Goal: Navigation & Orientation: Find specific page/section

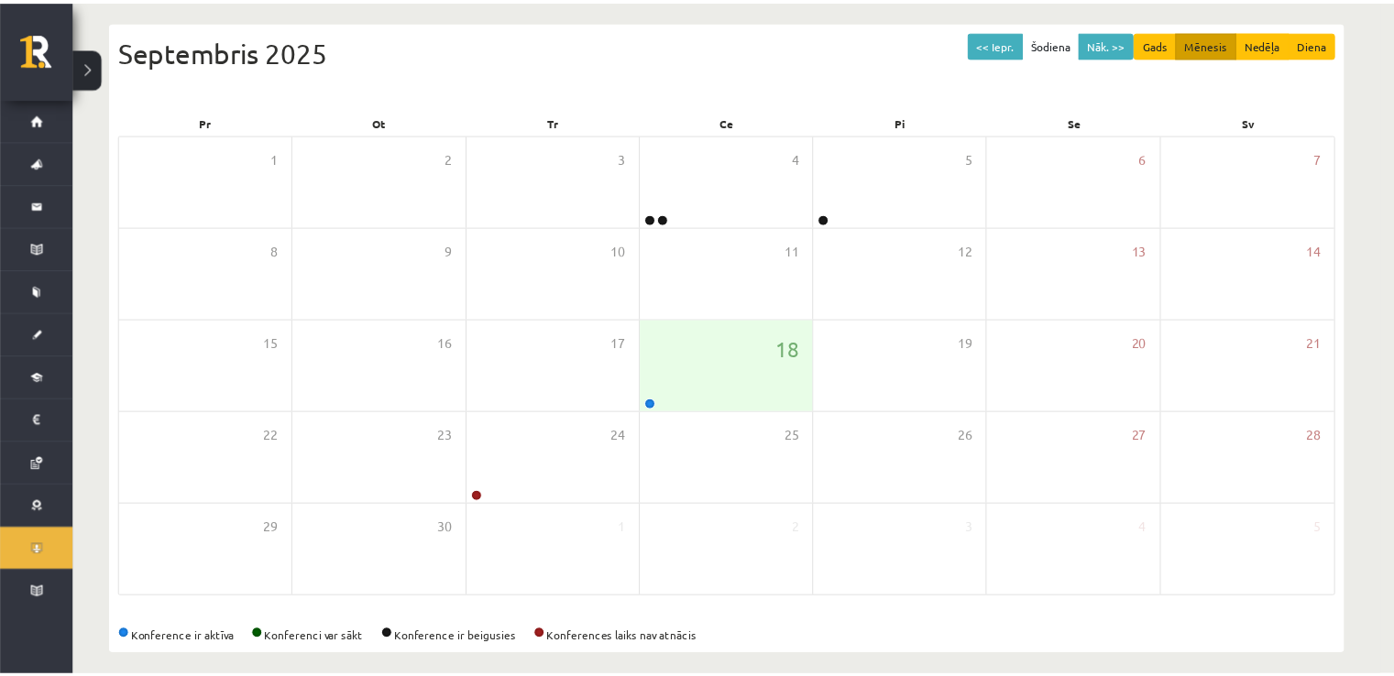
scroll to position [183, 0]
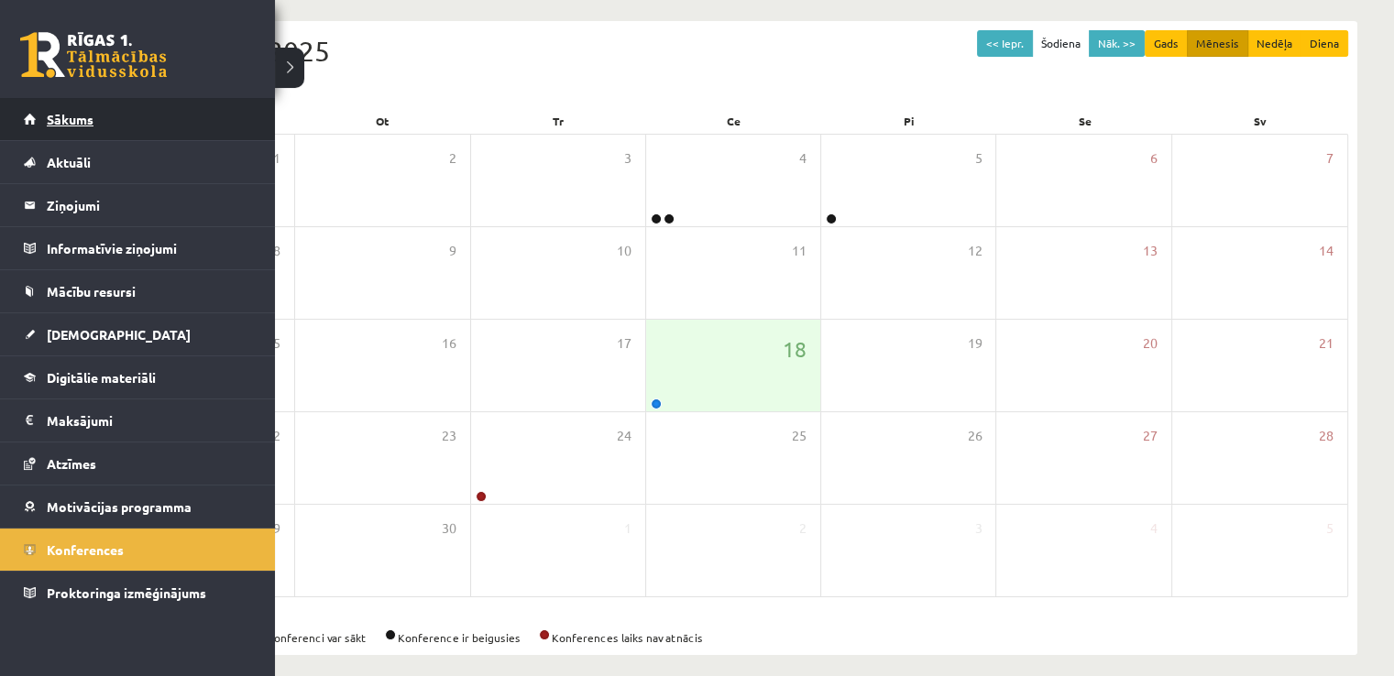
click at [49, 119] on span "Sākums" at bounding box center [70, 119] width 47 height 16
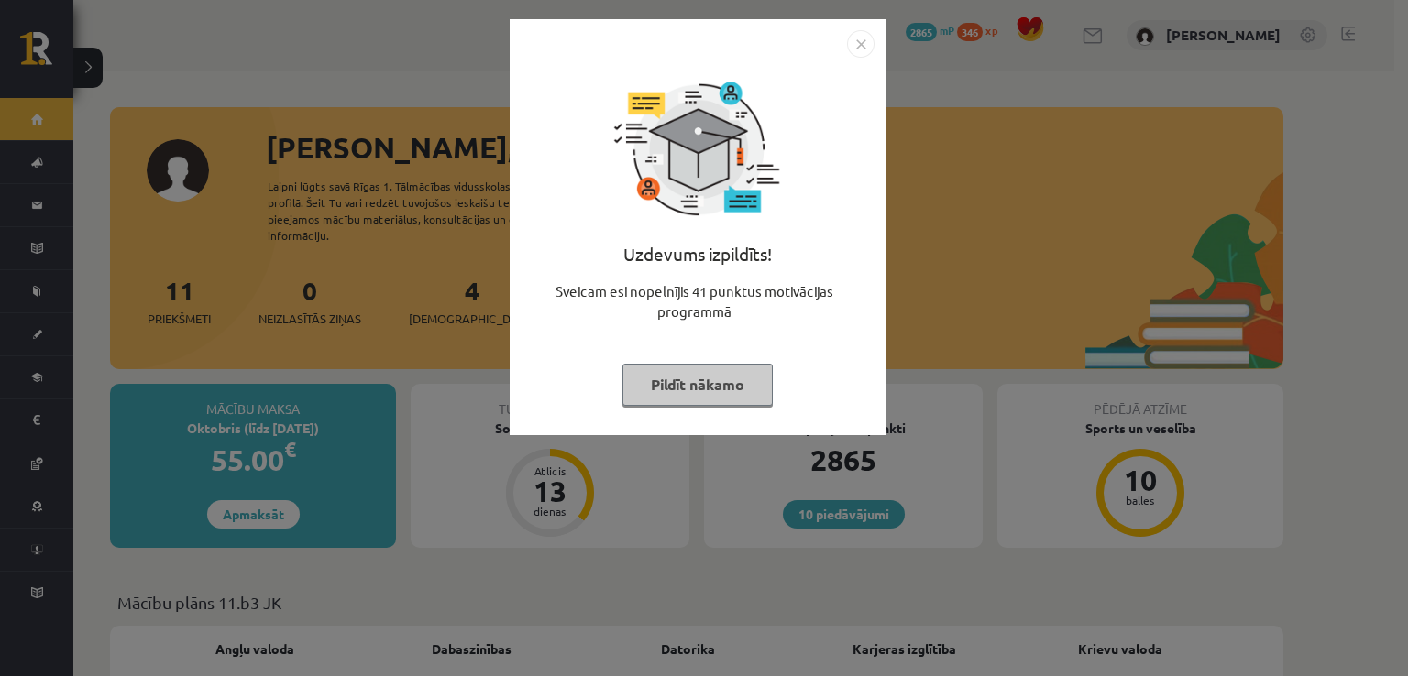
click at [860, 46] on img "Close" at bounding box center [860, 43] width 27 height 27
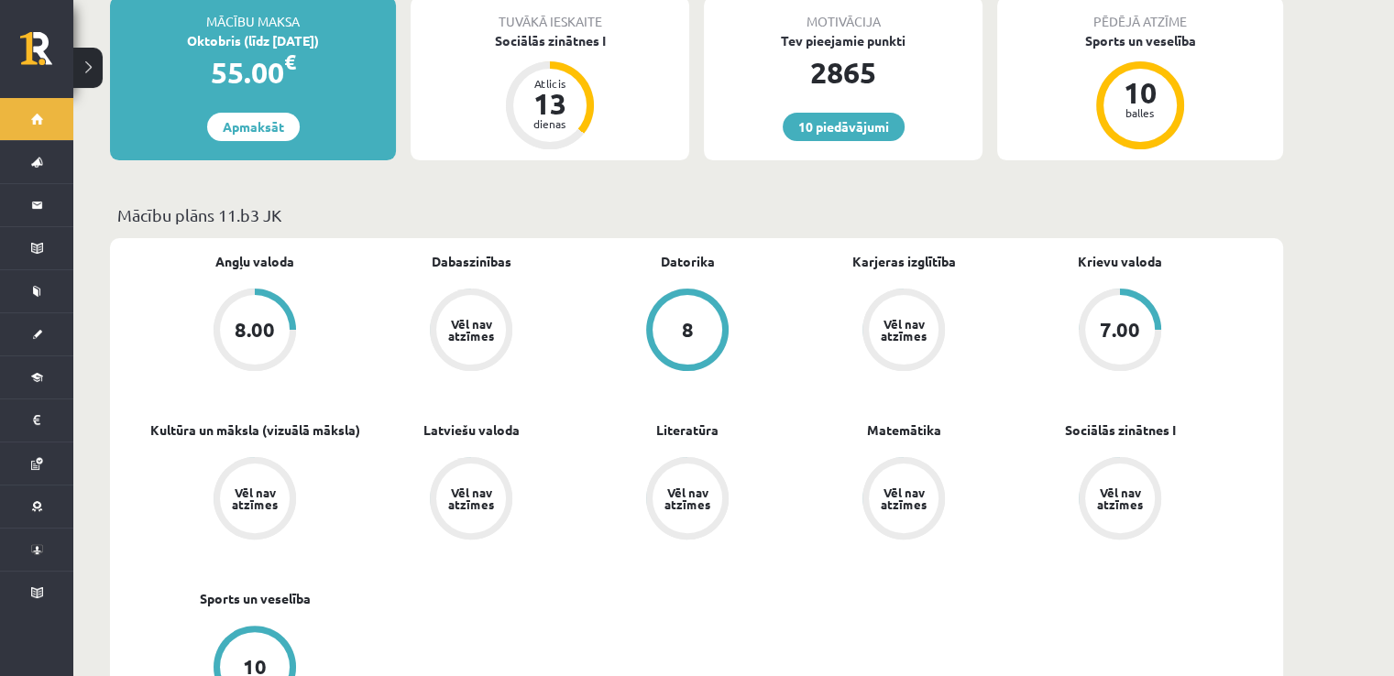
scroll to position [458, 0]
